Goal: Check status: Check status

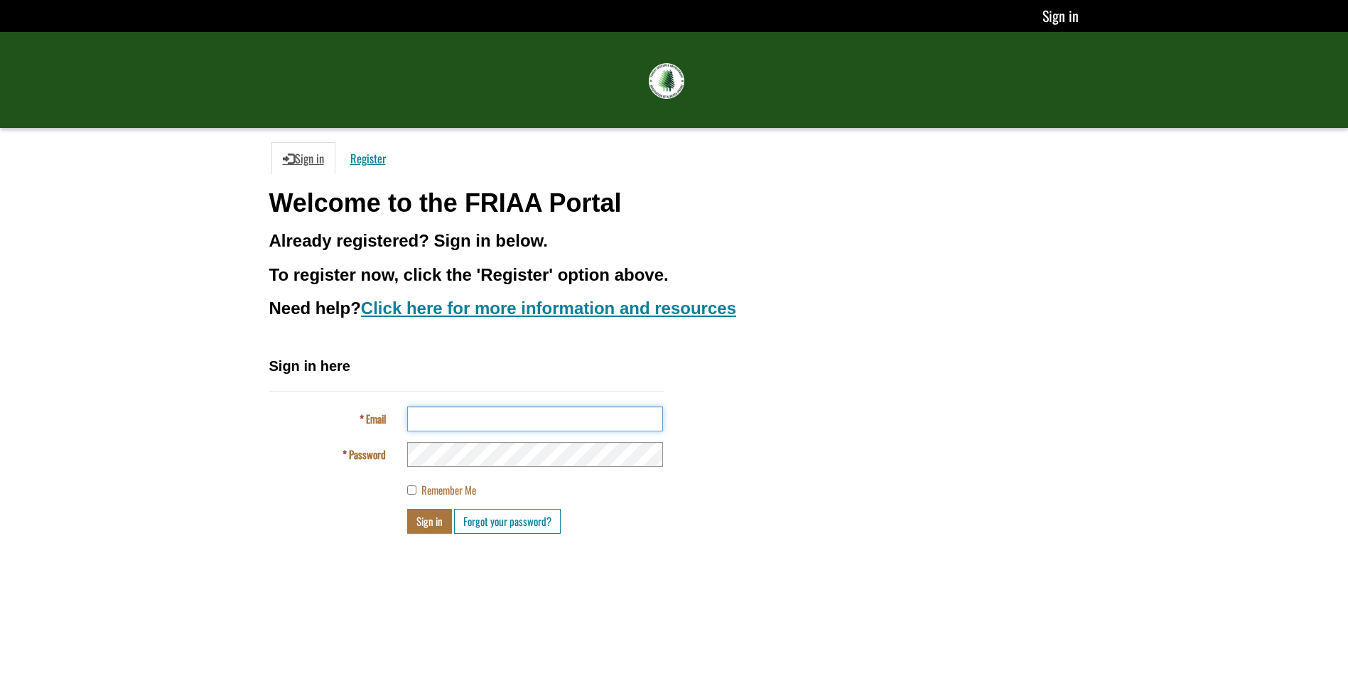
click at [416, 425] on input "Email" at bounding box center [535, 418] width 256 height 25
type input "**********"
click at [421, 517] on button "Sign in" at bounding box center [429, 521] width 45 height 25
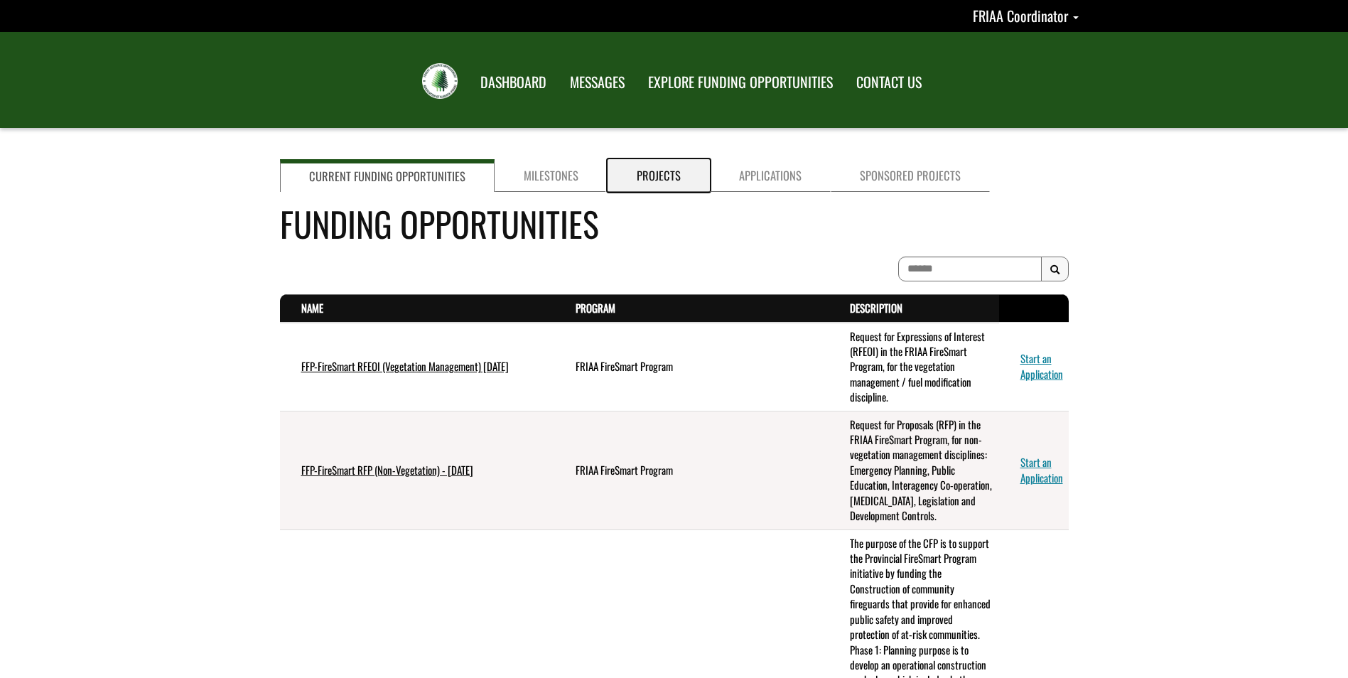
click at [652, 175] on link "Projects" at bounding box center [658, 175] width 102 height 33
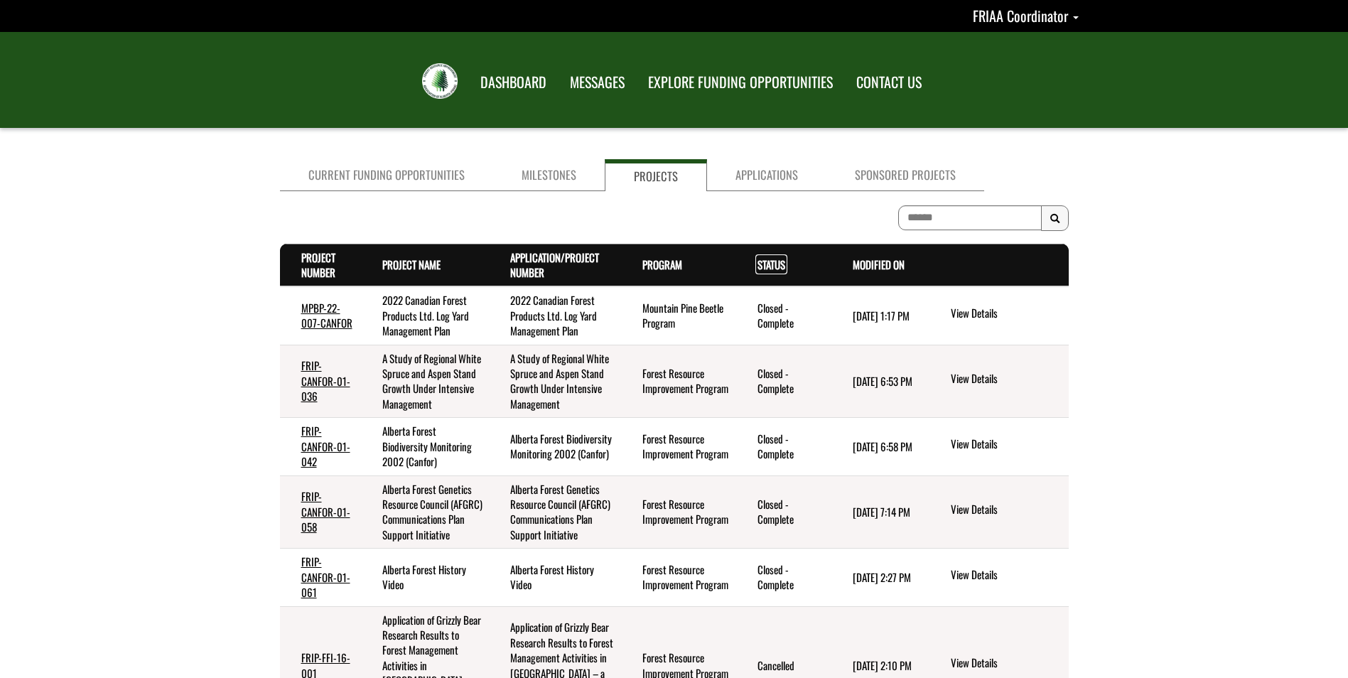
click at [768, 269] on link "Status . sort descending" at bounding box center [771, 264] width 28 height 16
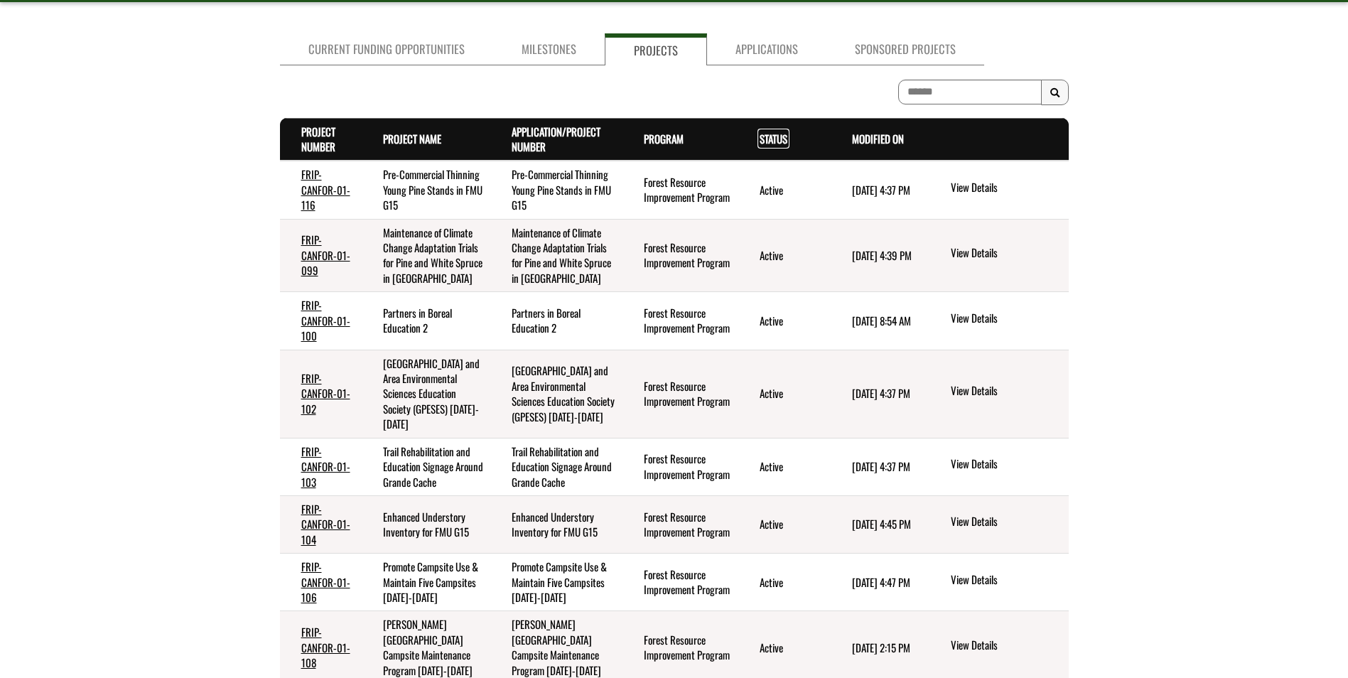
scroll to position [284, 0]
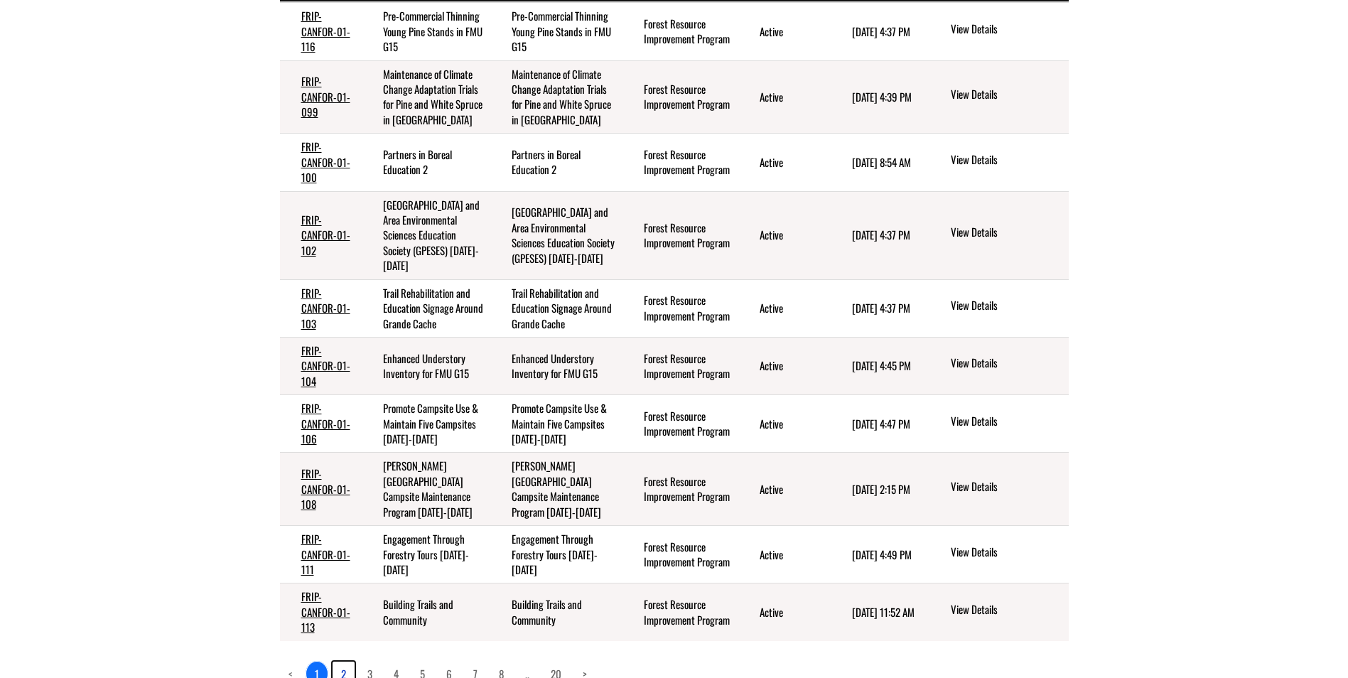
click at [345, 661] on link "2" at bounding box center [344, 673] width 22 height 24
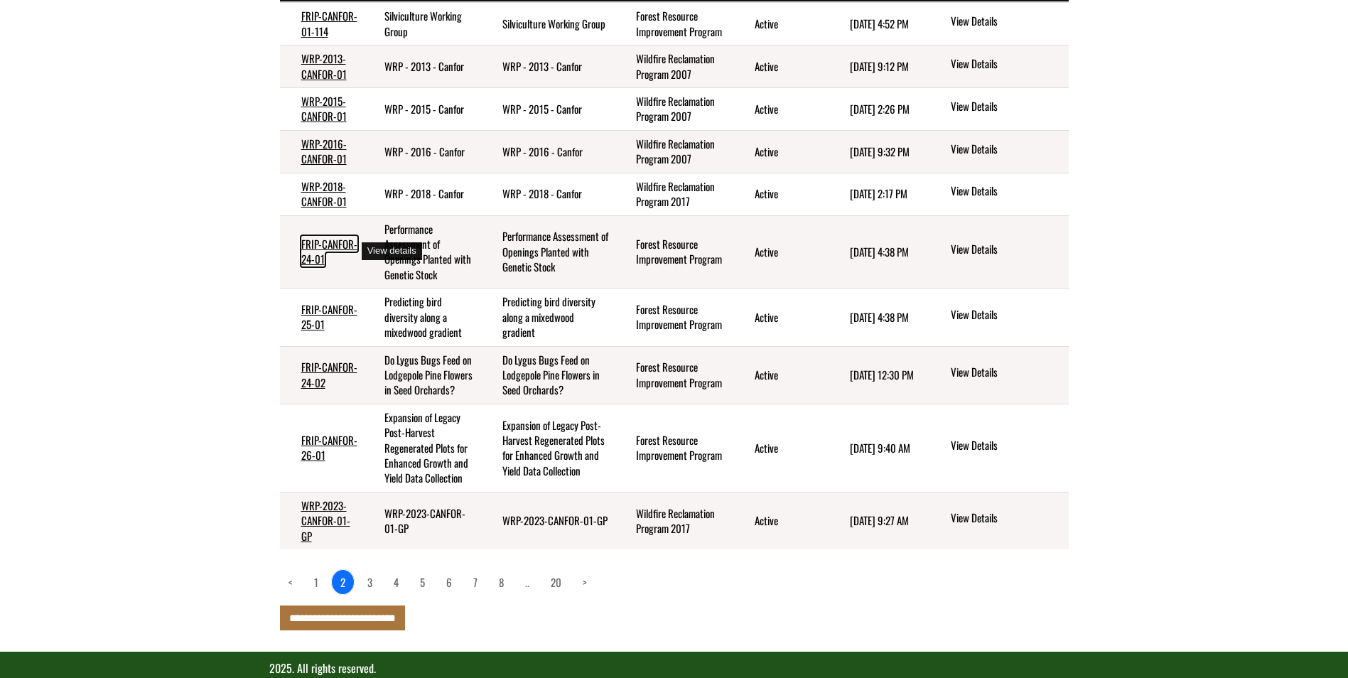
click at [306, 251] on link "FRIP-CANFOR-24-01" at bounding box center [329, 251] width 56 height 31
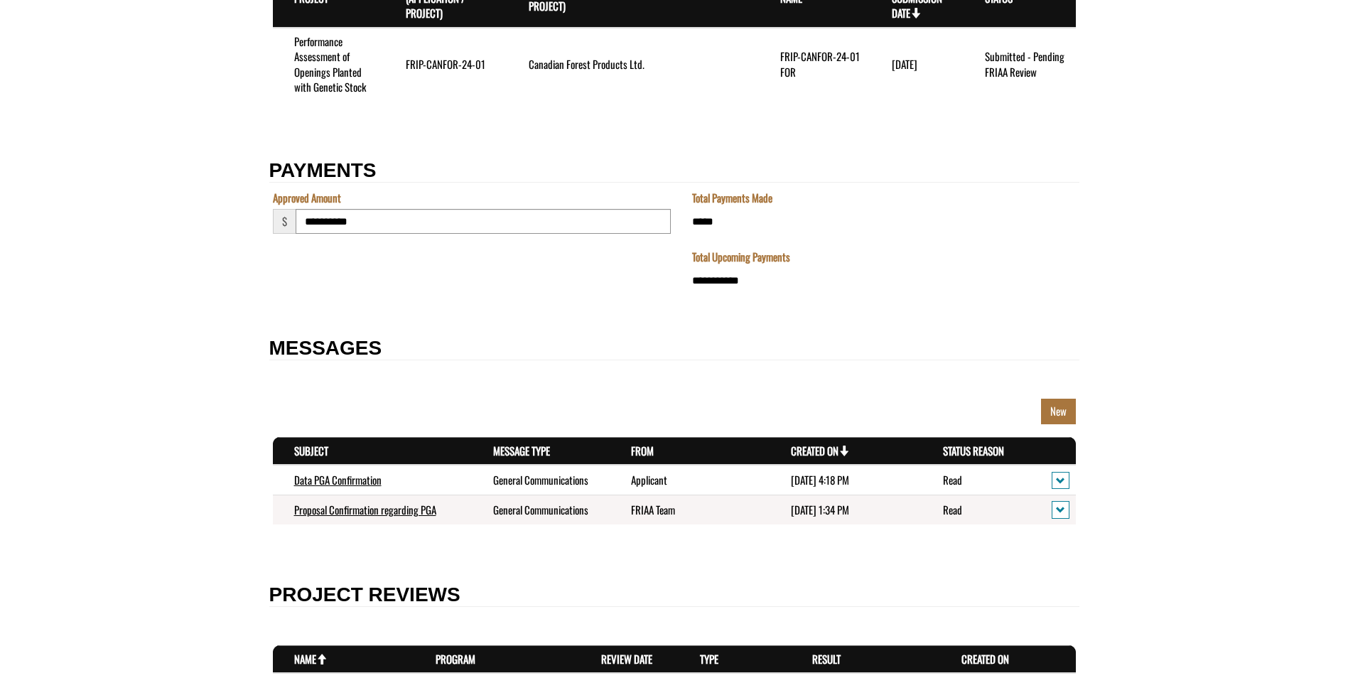
scroll to position [1918, 0]
